Goal: Task Accomplishment & Management: Manage account settings

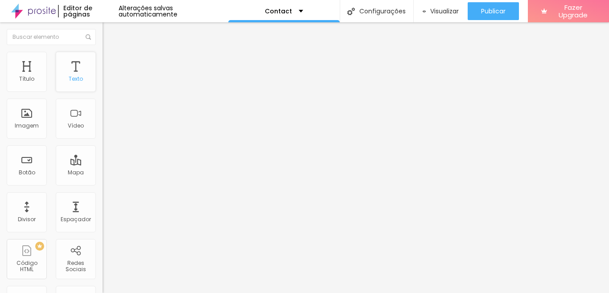
click at [70, 74] on div "Texto" at bounding box center [76, 72] width 40 height 40
click at [72, 84] on div "Texto" at bounding box center [76, 72] width 40 height 40
click at [72, 78] on div "Texto" at bounding box center [76, 79] width 14 height 6
click at [103, 76] on span "Formulário" at bounding box center [117, 72] width 29 height 8
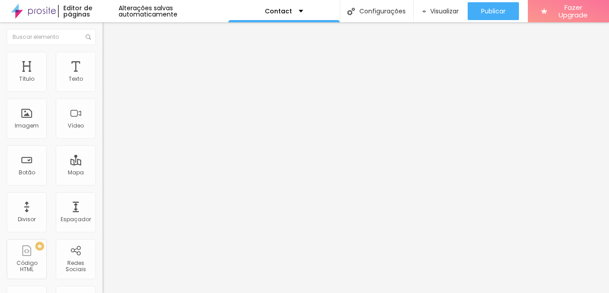
click at [103, 76] on span "Formulário" at bounding box center [117, 72] width 29 height 8
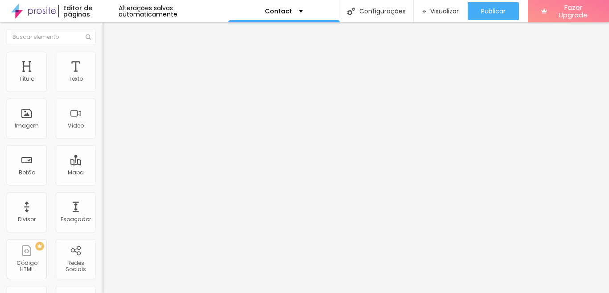
click at [103, 76] on span "Formulário" at bounding box center [117, 72] width 29 height 8
click at [111, 62] on span "Estilo" at bounding box center [118, 58] width 14 height 8
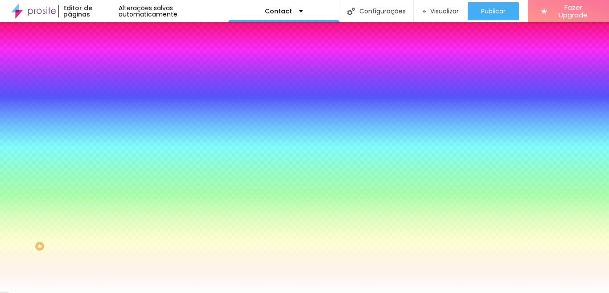
click at [109, 32] on div "Editar Formulário" at bounding box center [142, 32] width 66 height 7
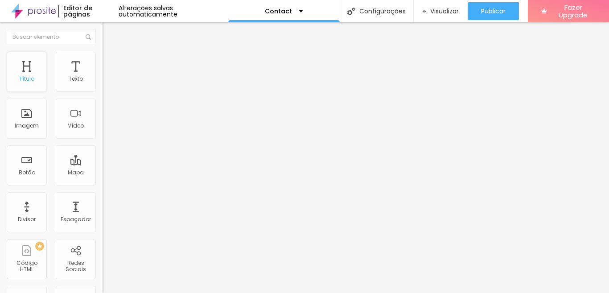
click at [26, 72] on div "Título" at bounding box center [27, 72] width 40 height 40
click at [72, 82] on div "Texto" at bounding box center [76, 79] width 14 height 6
click at [71, 82] on div "Texto" at bounding box center [76, 79] width 14 height 6
click at [299, 9] on div "Contact" at bounding box center [283, 11] width 111 height 22
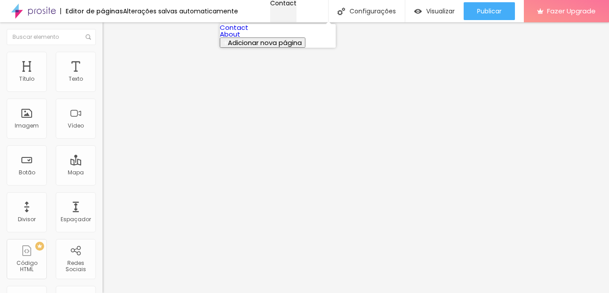
click at [297, 6] on div "Contact" at bounding box center [283, 3] width 26 height 6
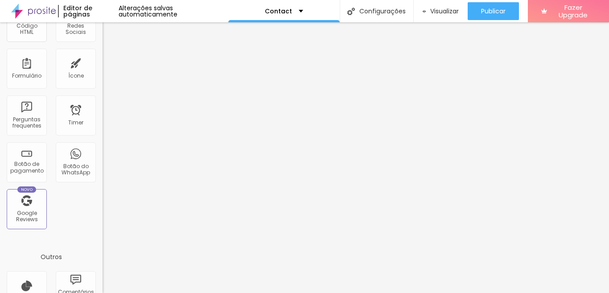
scroll to position [247, 0]
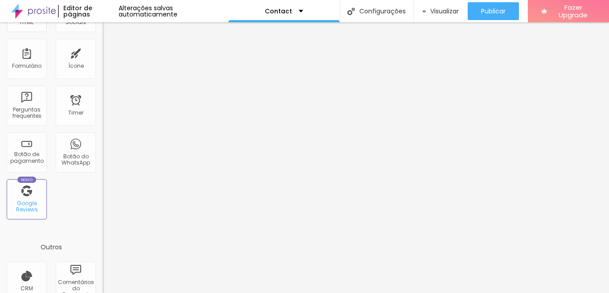
click at [16, 196] on div "Novo Google Reviews" at bounding box center [27, 199] width 40 height 40
click at [27, 208] on div "Google Reviews" at bounding box center [26, 206] width 35 height 13
click at [26, 65] on div "Formulário" at bounding box center [26, 66] width 29 height 6
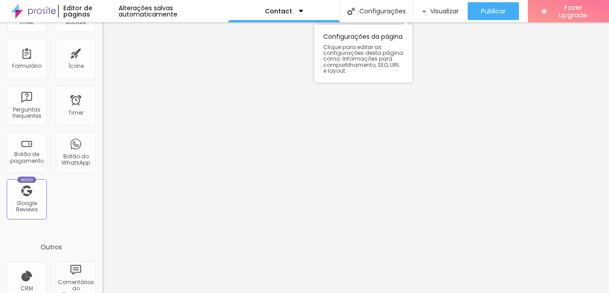
click at [360, 63] on span "Clique para editar as configurações desta página como: Informações para compart…" at bounding box center [363, 58] width 80 height 29
click at [359, 37] on div "Configurações da página Clique para editar as configurações desta página como: …" at bounding box center [363, 54] width 98 height 58
click at [348, 52] on span "Clique para editar as configurações desta página como: Informações para compart…" at bounding box center [363, 58] width 80 height 29
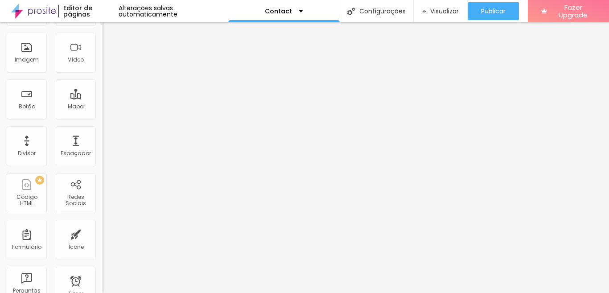
scroll to position [0, 0]
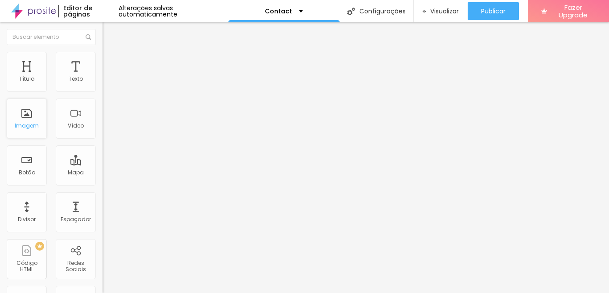
click at [27, 123] on div "Imagem" at bounding box center [27, 126] width 24 height 6
click at [28, 119] on div "Imagem" at bounding box center [27, 119] width 40 height 40
click at [151, 12] on div "Alterações salvas automaticamente" at bounding box center [174, 11] width 110 height 12
click at [138, 11] on div "Alterações salvas automaticamente" at bounding box center [174, 11] width 110 height 12
